Goal: Information Seeking & Learning: Learn about a topic

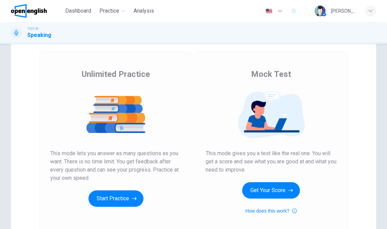
scroll to position [33, 0]
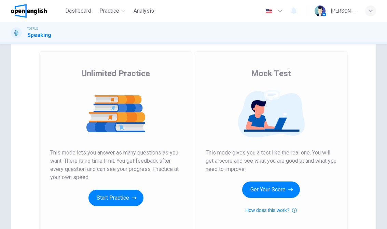
click at [131, 190] on button "Start Practice" at bounding box center [115, 197] width 55 height 16
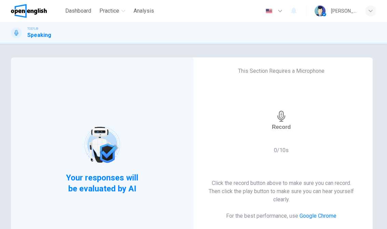
click at [290, 121] on div "Record" at bounding box center [281, 120] width 19 height 19
click at [287, 118] on div "Stop" at bounding box center [281, 120] width 12 height 63
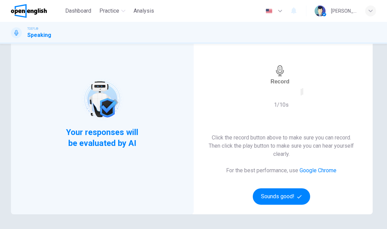
scroll to position [54, 0]
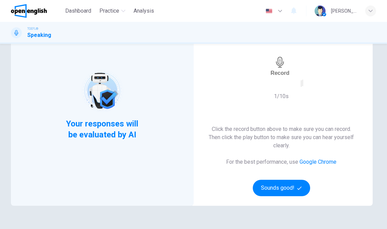
click at [291, 186] on button "Sounds good!" at bounding box center [281, 188] width 57 height 16
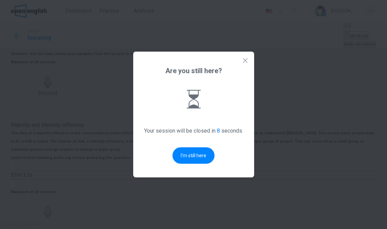
click at [187, 160] on button "I'm still here" at bounding box center [193, 155] width 42 height 16
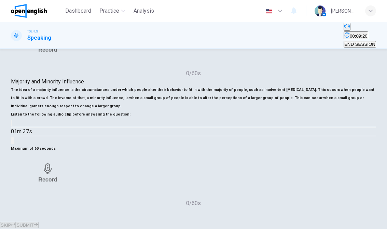
scroll to position [143, 0]
click at [12, 126] on button "button" at bounding box center [11, 122] width 1 height 6
type input "*"
click at [57, 163] on div "Record" at bounding box center [47, 172] width 19 height 19
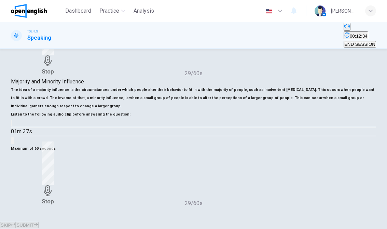
click at [53, 185] on icon "button" at bounding box center [47, 190] width 11 height 11
click at [85, 165] on div "Record" at bounding box center [48, 173] width 74 height 41
click at [25, 188] on div "button" at bounding box center [25, 190] width 0 height 5
click at [57, 163] on div "Record" at bounding box center [47, 172] width 19 height 19
click at [38, 221] on button "SUBMIT" at bounding box center [27, 224] width 23 height 6
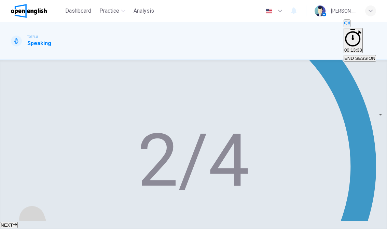
scroll to position [150, 0]
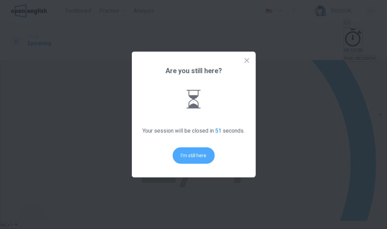
click at [194, 161] on button "I'm still here" at bounding box center [193, 155] width 42 height 16
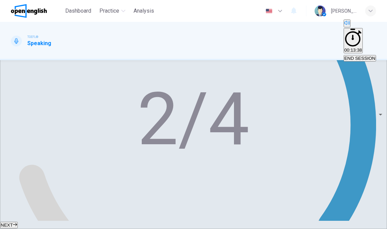
scroll to position [190, 0]
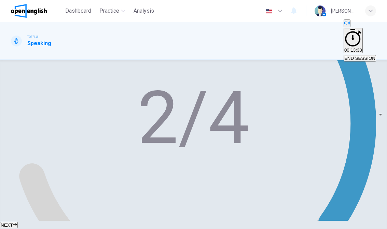
click at [13, 222] on span "NEXT" at bounding box center [7, 224] width 12 height 5
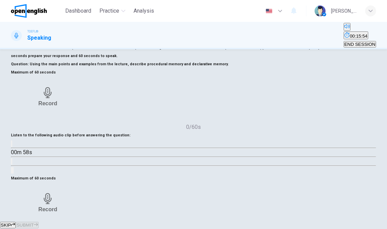
scroll to position [44, 0]
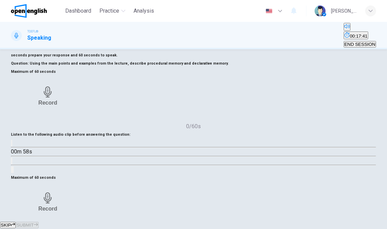
click at [361, 41] on button "END SESSION" at bounding box center [359, 44] width 32 height 6
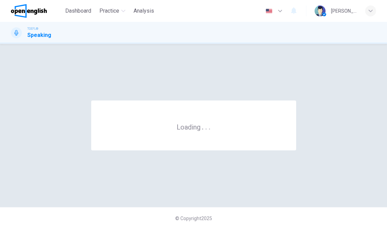
scroll to position [0, 0]
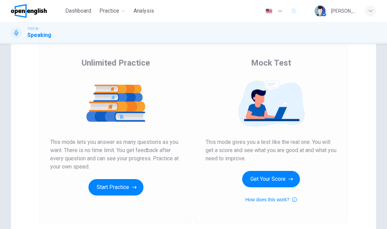
scroll to position [46, 0]
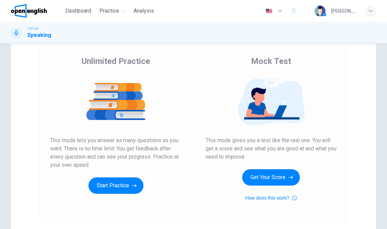
click at [128, 180] on button "Start Practice" at bounding box center [115, 185] width 55 height 16
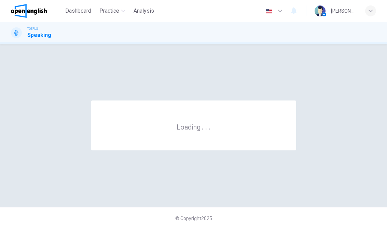
scroll to position [0, 0]
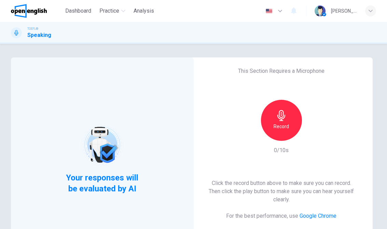
click at [280, 126] on h6 "Record" at bounding box center [280, 126] width 15 height 8
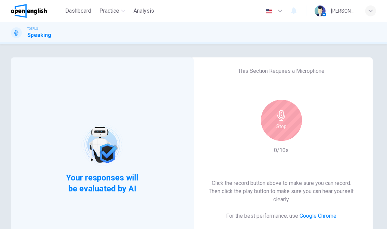
click at [283, 118] on icon "button" at bounding box center [281, 115] width 11 height 11
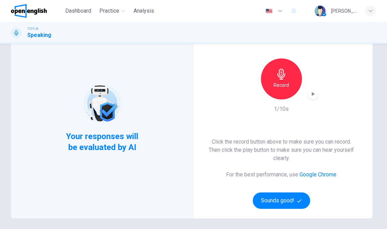
scroll to position [44, 0]
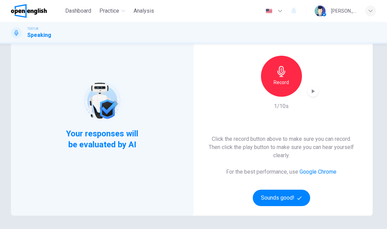
click at [297, 197] on icon "button" at bounding box center [299, 198] width 4 height 4
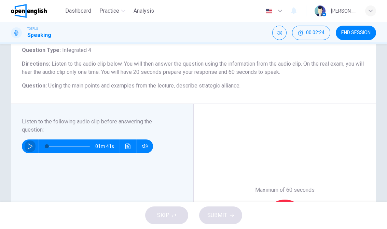
click at [25, 143] on button "button" at bounding box center [30, 146] width 11 height 14
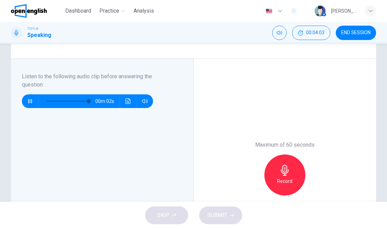
scroll to position [87, 0]
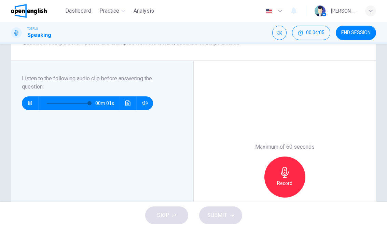
type input "*"
click at [279, 190] on div "Record" at bounding box center [284, 176] width 41 height 41
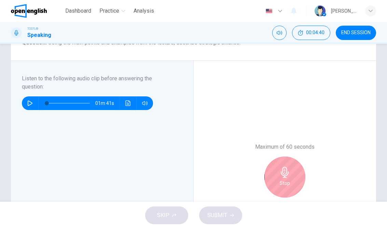
click at [291, 168] on div "Stop" at bounding box center [284, 176] width 41 height 41
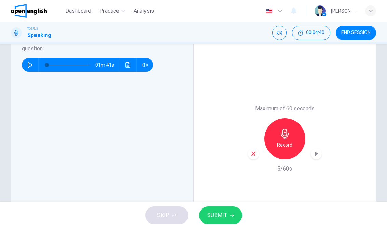
scroll to position [125, 0]
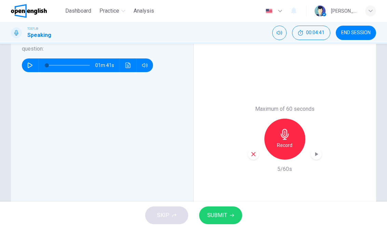
click at [253, 156] on icon "button" at bounding box center [253, 154] width 6 height 6
click at [285, 138] on icon "button" at bounding box center [285, 134] width 8 height 11
click at [225, 212] on span "SUBMIT" at bounding box center [217, 215] width 20 height 10
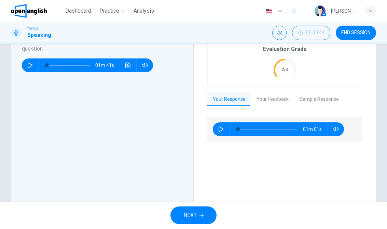
click at [274, 92] on button "Your Feedback" at bounding box center [272, 99] width 43 height 14
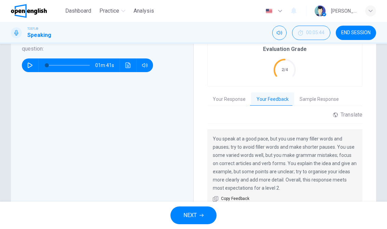
click at [309, 92] on button "Sample Response" at bounding box center [319, 99] width 50 height 14
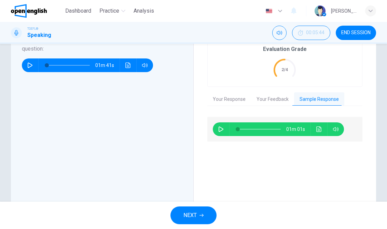
click at [205, 209] on button "NEXT" at bounding box center [193, 215] width 46 height 18
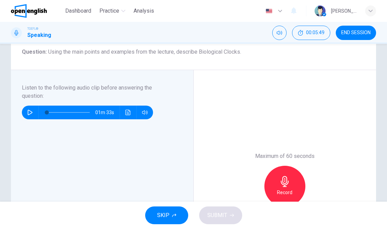
scroll to position [78, 0]
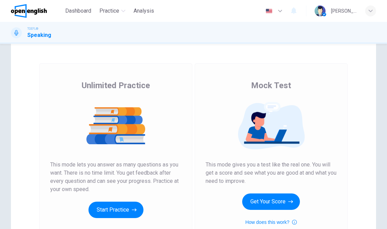
scroll to position [22, 0]
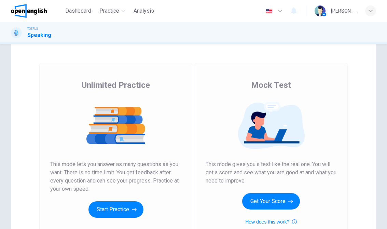
click at [131, 205] on button "Start Practice" at bounding box center [115, 209] width 55 height 16
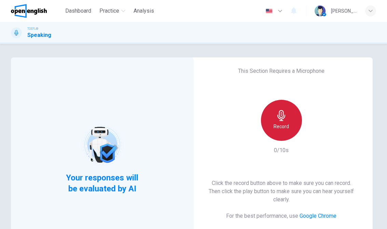
click at [289, 114] on div "Record" at bounding box center [281, 120] width 41 height 41
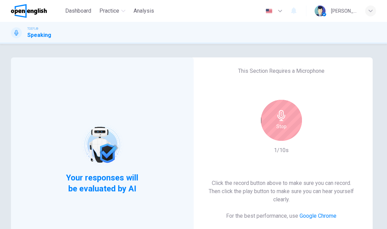
click at [279, 111] on icon "button" at bounding box center [281, 115] width 8 height 11
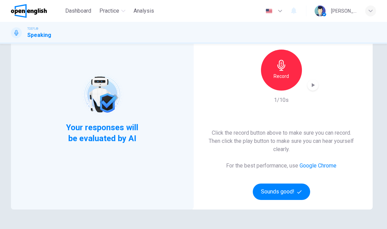
scroll to position [59, 0]
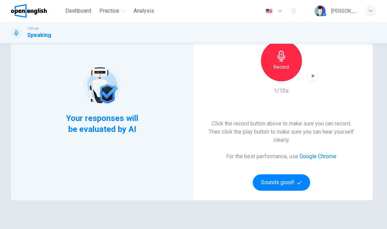
click at [278, 178] on button "Sounds good!" at bounding box center [281, 182] width 57 height 16
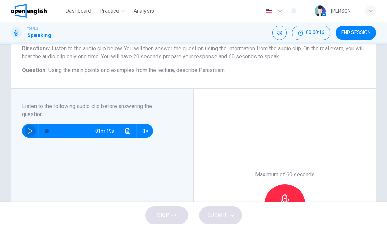
click at [30, 130] on icon "button" at bounding box center [29, 130] width 5 height 5
type input "*"
click at [349, 38] on button "END SESSION" at bounding box center [355, 33] width 40 height 14
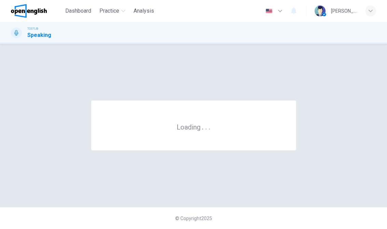
scroll to position [0, 0]
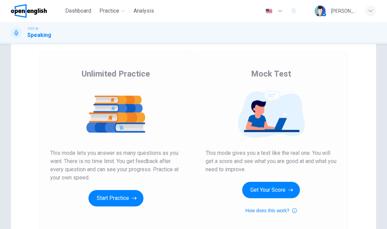
scroll to position [33, 0]
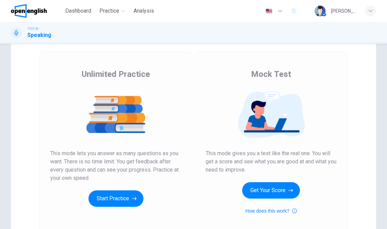
click at [113, 191] on button "Start Practice" at bounding box center [115, 198] width 55 height 16
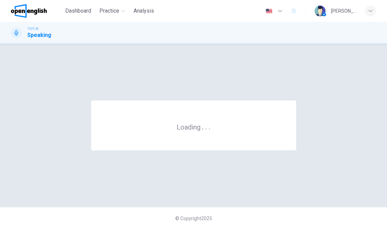
scroll to position [0, 0]
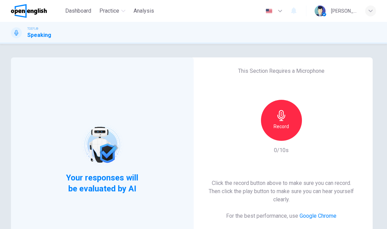
click at [284, 117] on icon "button" at bounding box center [281, 115] width 8 height 11
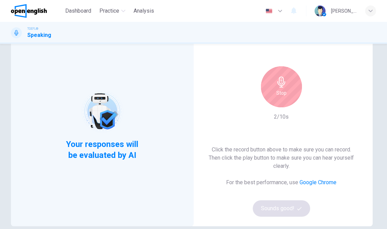
scroll to position [34, 0]
click at [279, 81] on icon "button" at bounding box center [281, 81] width 11 height 11
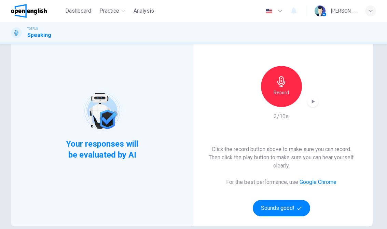
click at [311, 100] on icon "button" at bounding box center [312, 101] width 7 height 7
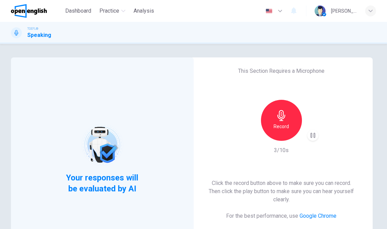
scroll to position [0, 0]
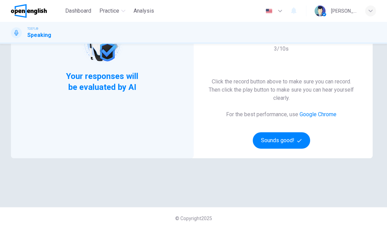
click at [282, 138] on button "Sounds good!" at bounding box center [281, 140] width 57 height 16
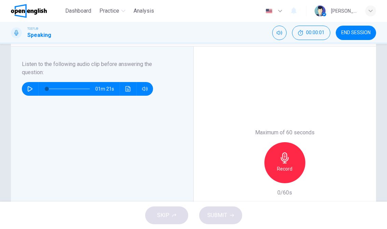
click at [27, 92] on button "button" at bounding box center [30, 89] width 11 height 14
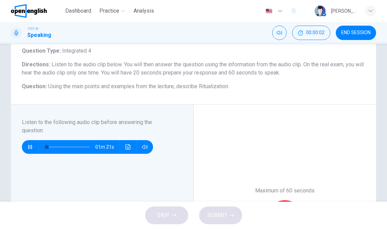
scroll to position [42, 0]
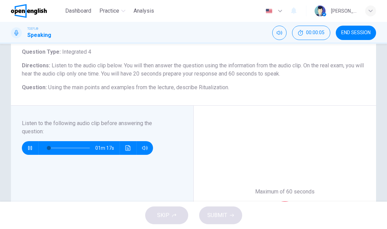
click at [356, 33] on span "END SESSION" at bounding box center [355, 32] width 29 height 5
click at [283, 33] on button "Mute" at bounding box center [279, 33] width 14 height 14
click at [280, 32] on icon "Unmute" at bounding box center [278, 33] width 5 height 4
type input "**"
click at [344, 37] on button "END SESSION" at bounding box center [355, 33] width 40 height 14
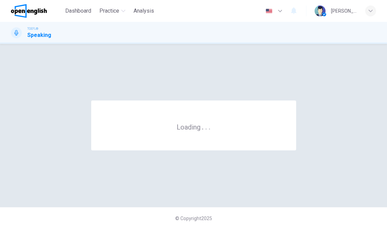
scroll to position [0, 0]
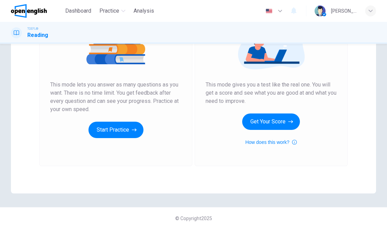
scroll to position [101, 0]
click at [133, 124] on button "Start Practice" at bounding box center [115, 129] width 55 height 16
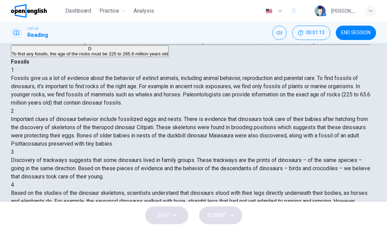
scroll to position [42, 0]
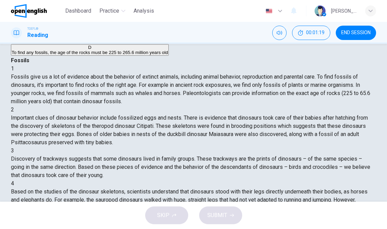
click at [259, 43] on span "To find fossils, check the age of the rock formation first" at bounding box center [314, 40] width 110 height 5
click at [221, 207] on button "SUBMIT" at bounding box center [220, 215] width 43 height 18
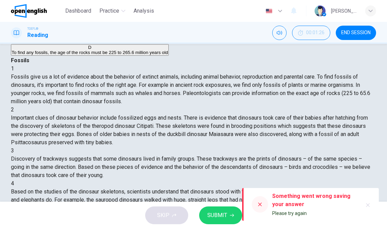
click at [217, 206] on button "SUBMIT" at bounding box center [220, 215] width 43 height 18
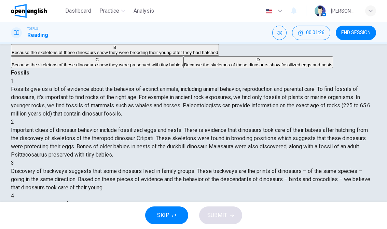
scroll to position [68, 0]
click at [47, 55] on span "Because the skeletons of these dinosaurs show they were brooding their young af…" at bounding box center [115, 52] width 206 height 5
